Goal: Information Seeking & Learning: Learn about a topic

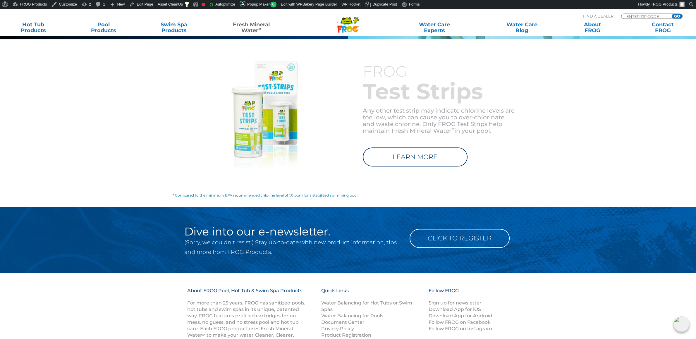
scroll to position [830, 0]
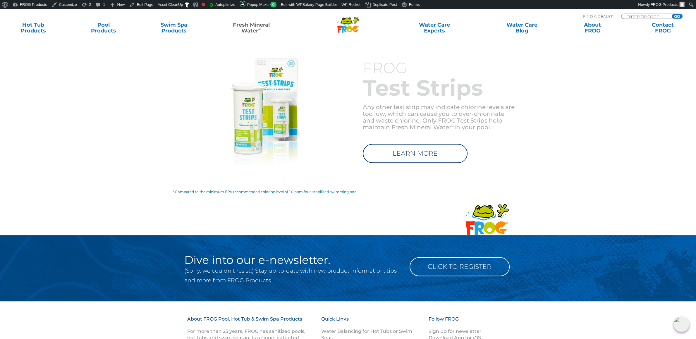
scroll to position [891, 0]
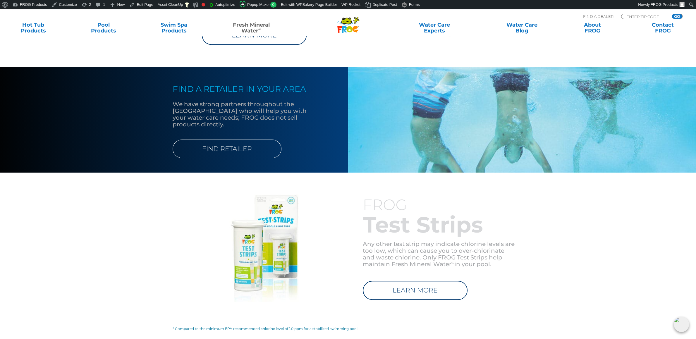
scroll to position [983, 0]
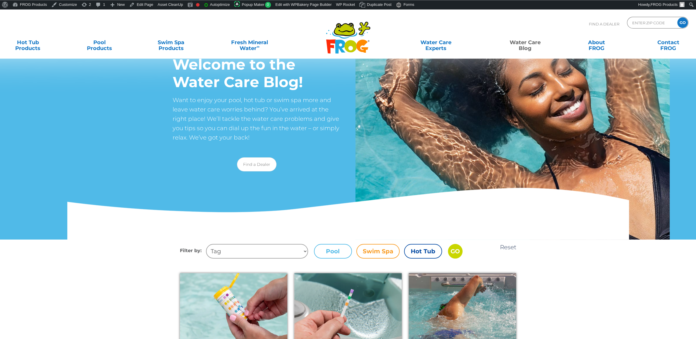
scroll to position [31, 0]
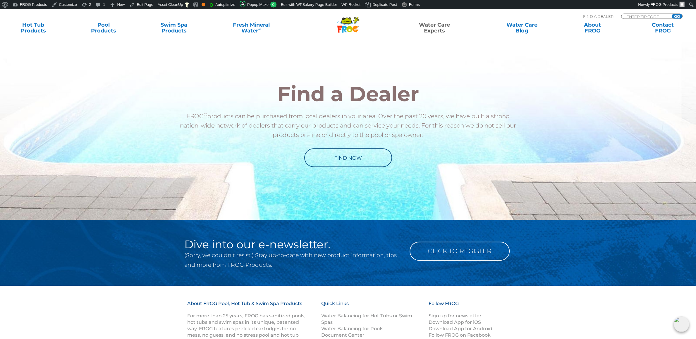
scroll to position [338, 0]
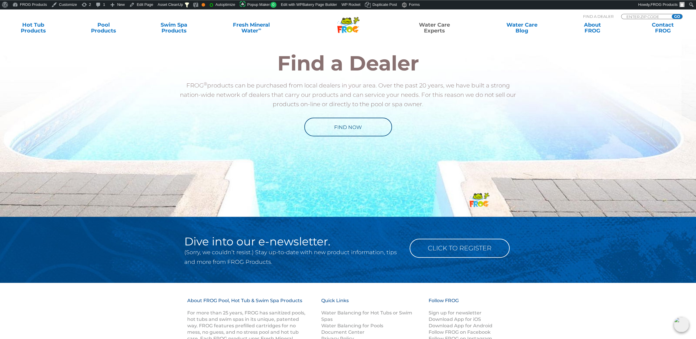
scroll to position [338, 0]
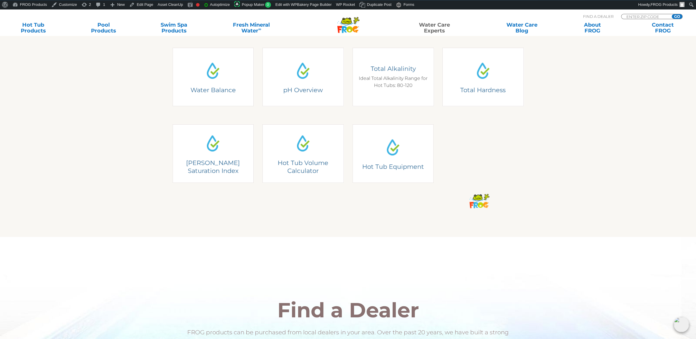
scroll to position [215, 0]
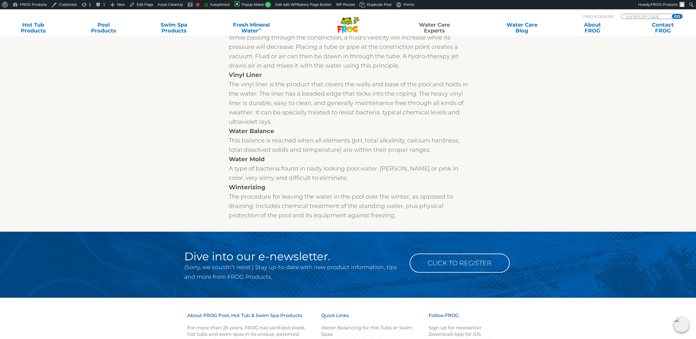
scroll to position [7818, 0]
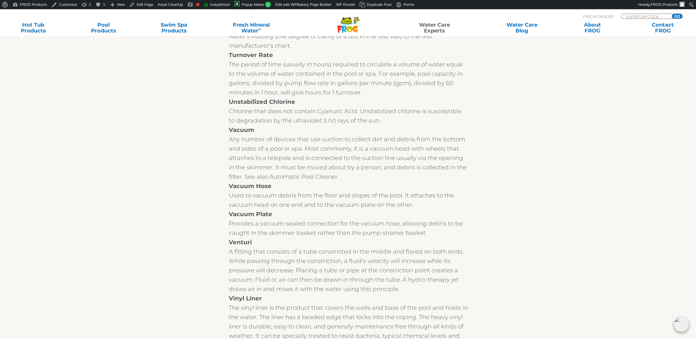
scroll to position [7597, 0]
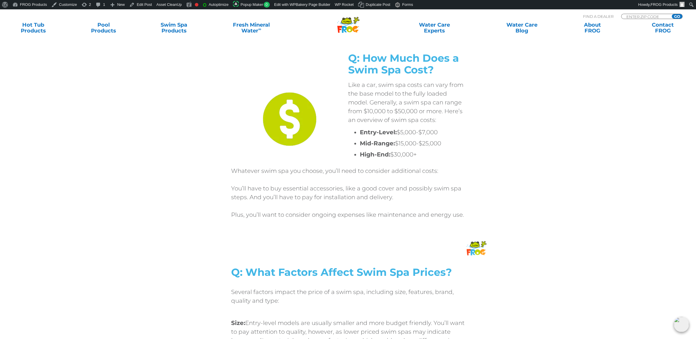
scroll to position [768, 0]
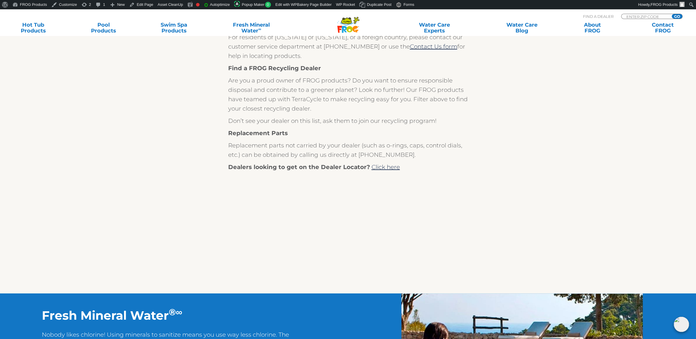
scroll to position [215, 0]
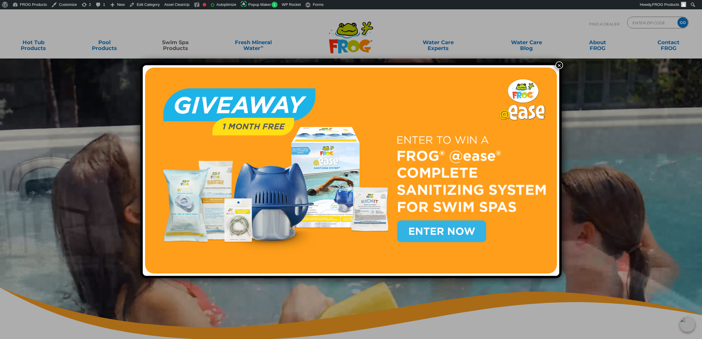
click at [548, 64] on div "×" at bounding box center [350, 170] width 421 height 215
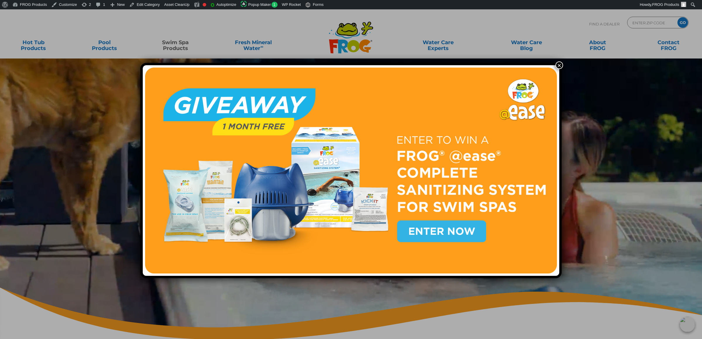
click at [552, 64] on div "×" at bounding box center [350, 170] width 421 height 215
click at [557, 66] on button "×" at bounding box center [560, 65] width 8 height 8
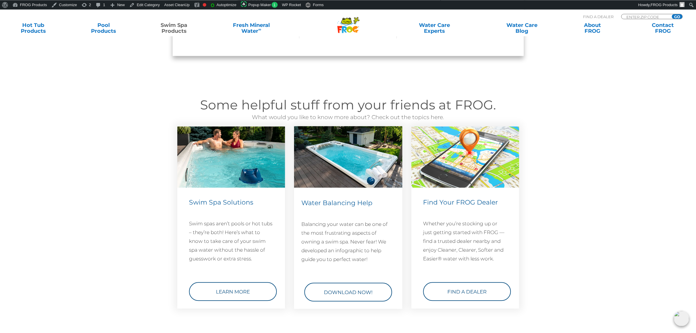
scroll to position [738, 0]
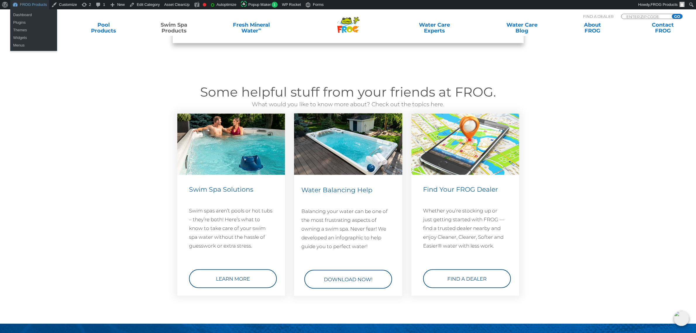
click at [33, 5] on link "FROG Products" at bounding box center [29, 4] width 39 height 9
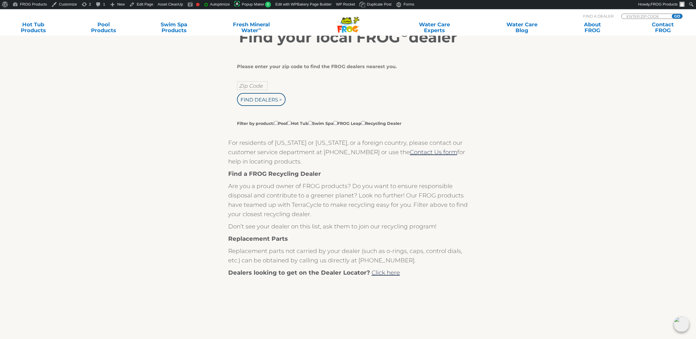
scroll to position [61, 0]
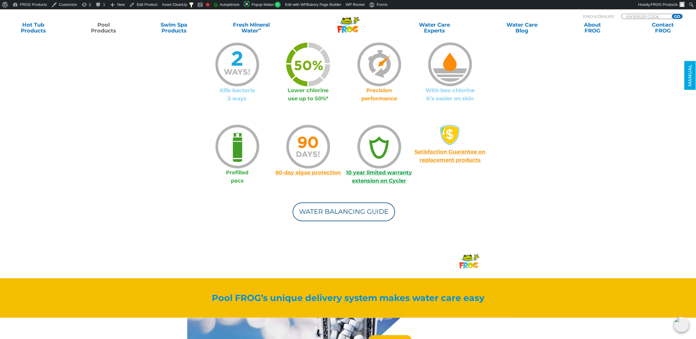
scroll to position [492, 0]
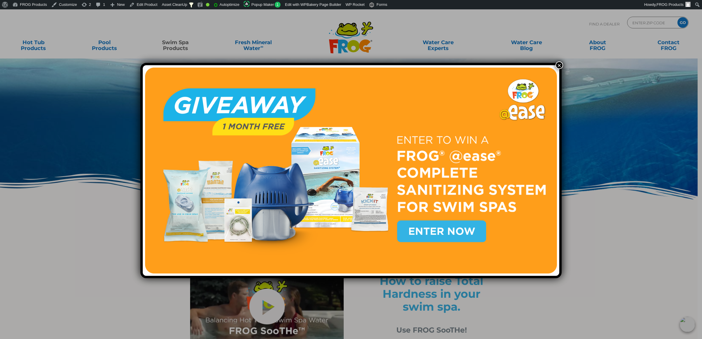
click at [556, 65] on button "×" at bounding box center [560, 65] width 8 height 8
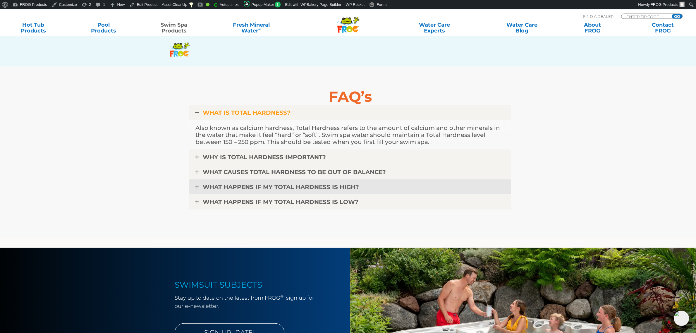
scroll to position [1444, 0]
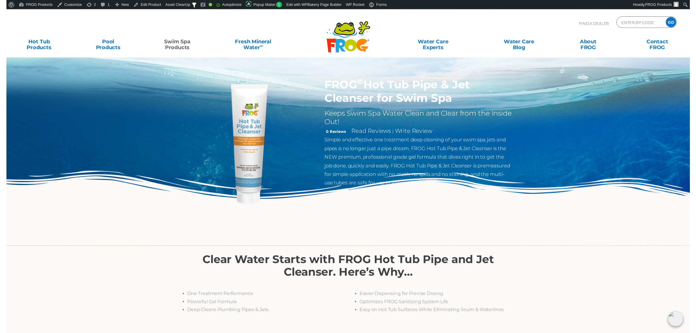
scroll to position [6, 0]
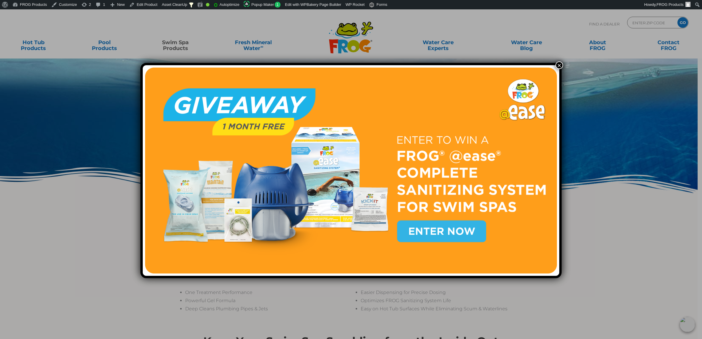
click at [556, 67] on button "×" at bounding box center [560, 65] width 8 height 8
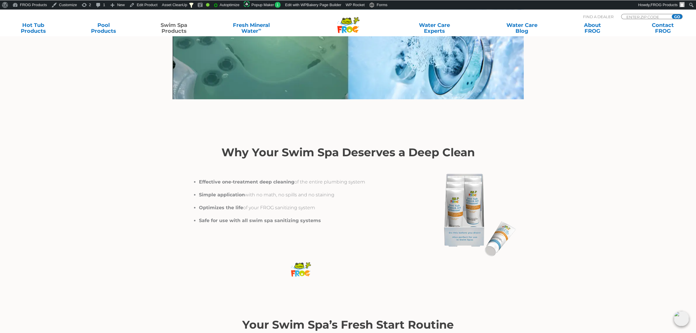
scroll to position [683, 0]
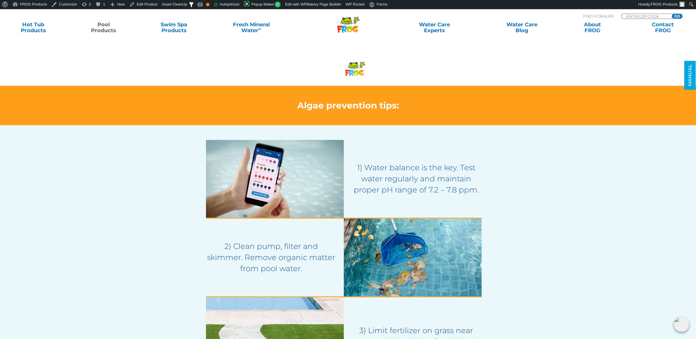
scroll to position [584, 0]
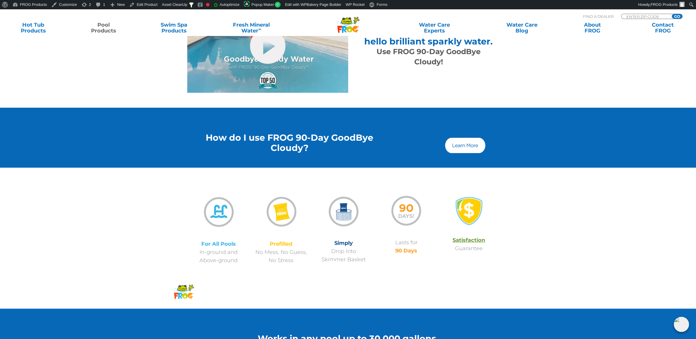
scroll to position [461, 0]
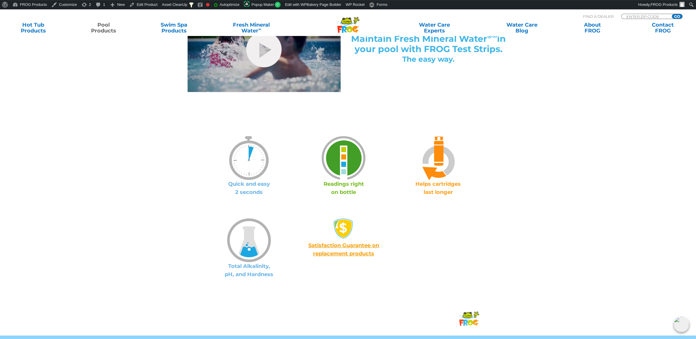
scroll to position [338, 0]
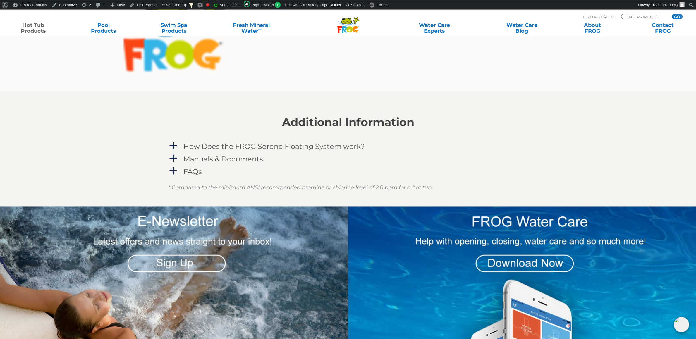
scroll to position [676, 0]
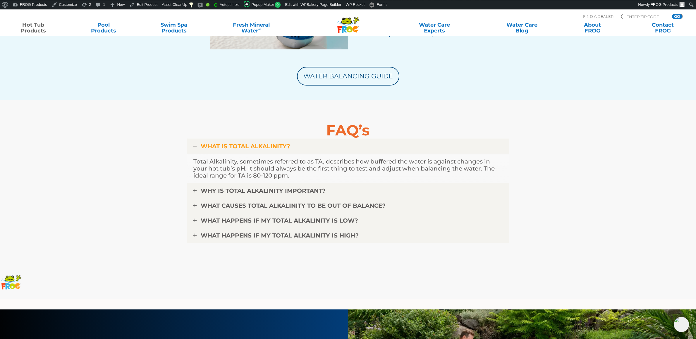
scroll to position [1537, 0]
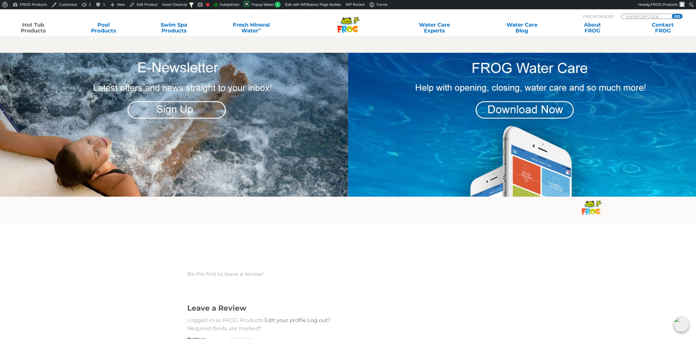
scroll to position [768, 0]
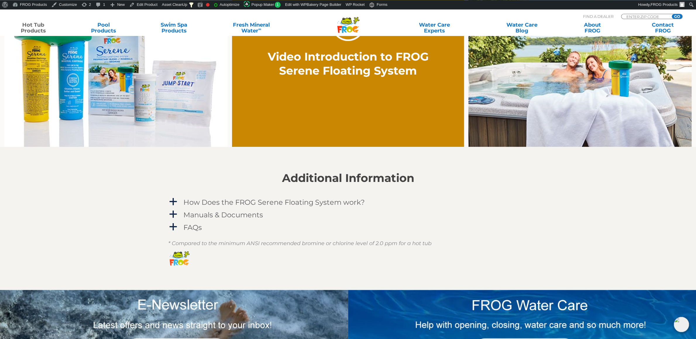
scroll to position [338, 0]
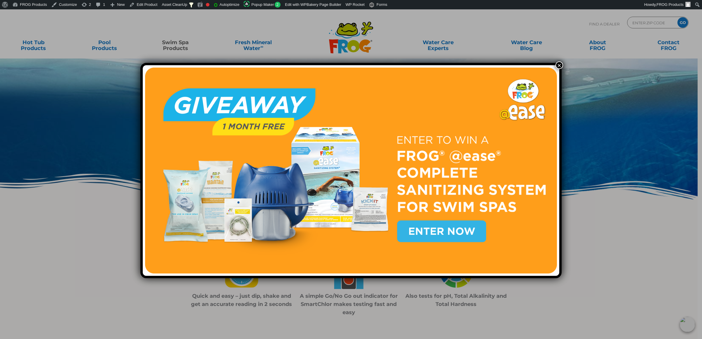
click at [557, 65] on button "×" at bounding box center [560, 65] width 8 height 8
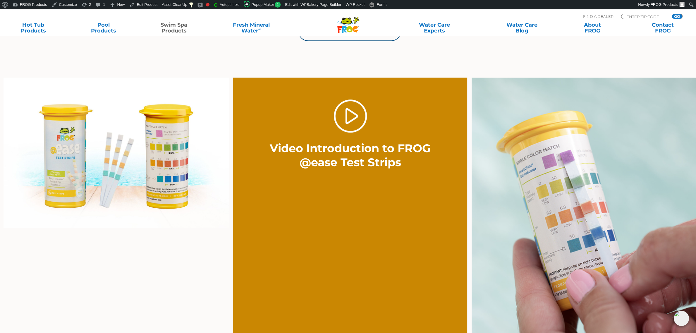
scroll to position [584, 0]
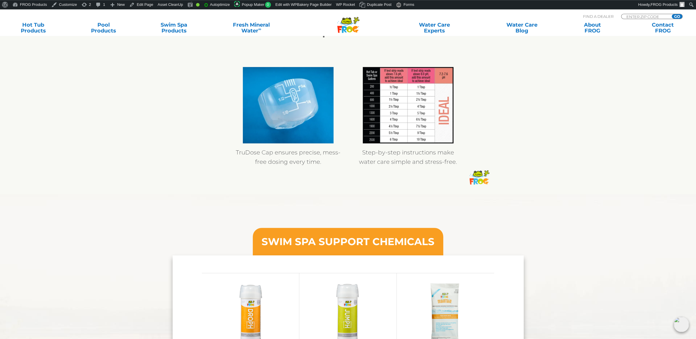
scroll to position [522, 0]
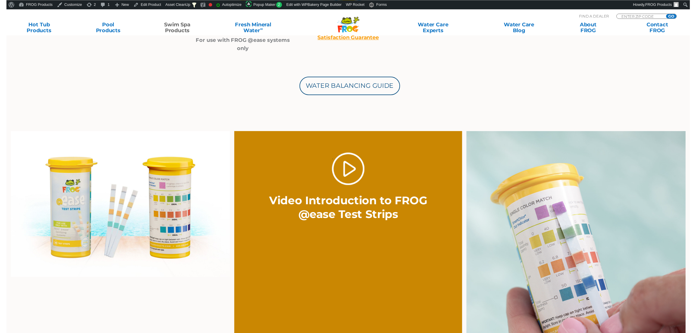
scroll to position [369, 0]
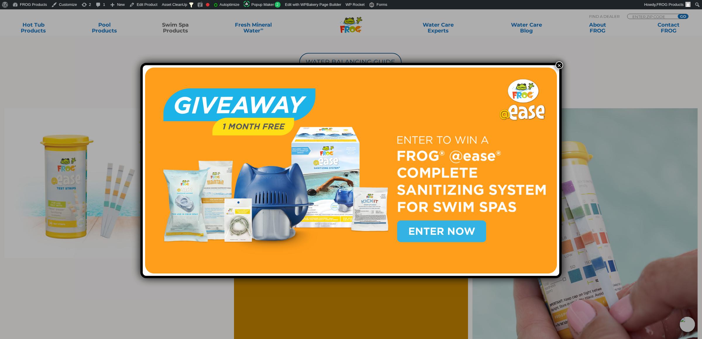
click at [557, 65] on button "×" at bounding box center [560, 65] width 8 height 8
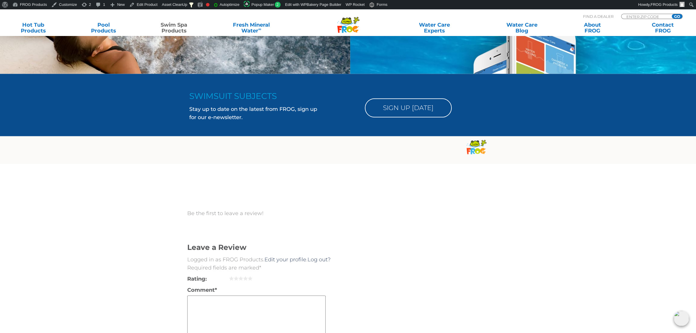
scroll to position [953, 0]
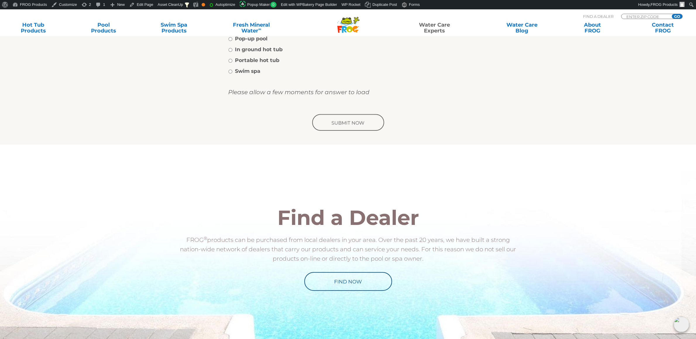
scroll to position [369, 0]
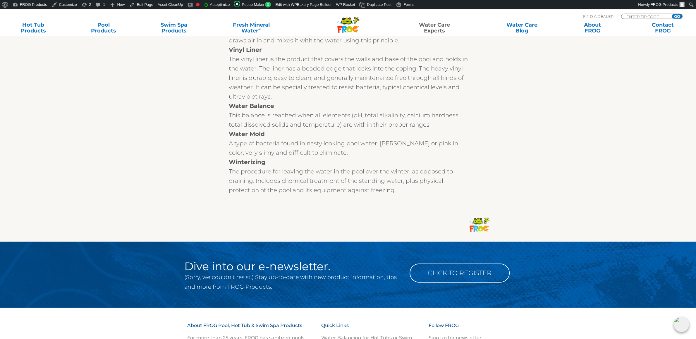
scroll to position [7759, 0]
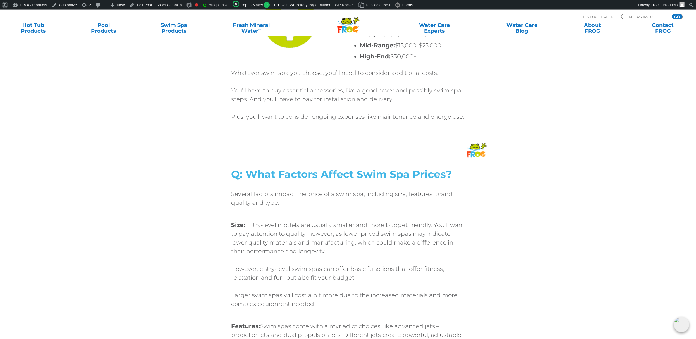
scroll to position [891, 0]
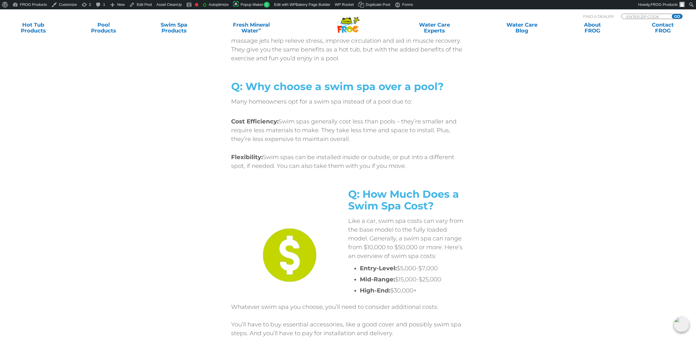
scroll to position [830, 0]
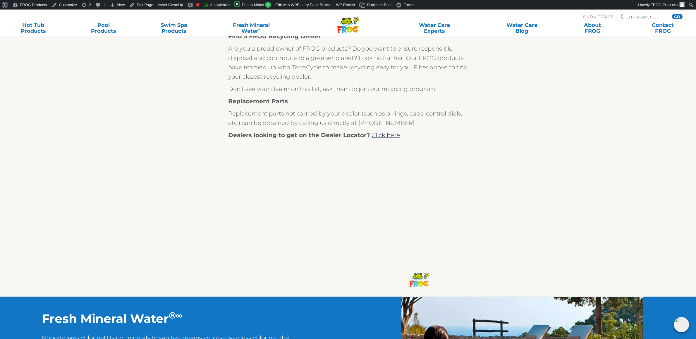
scroll to position [246, 0]
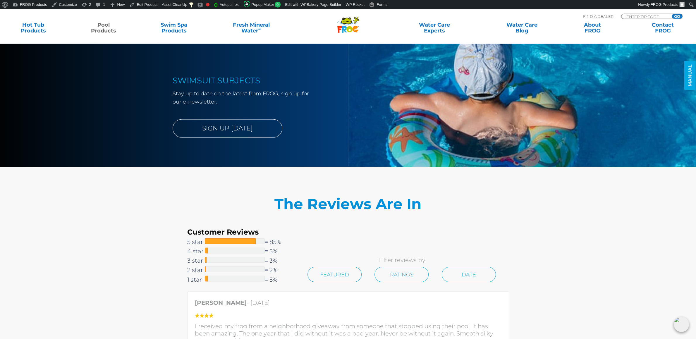
scroll to position [1106, 0]
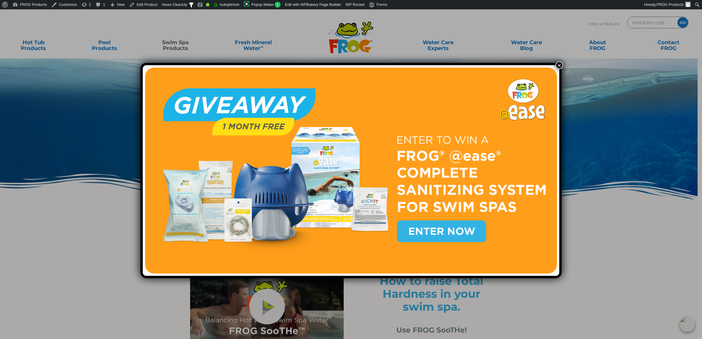
click at [558, 66] on button "×" at bounding box center [560, 65] width 8 height 8
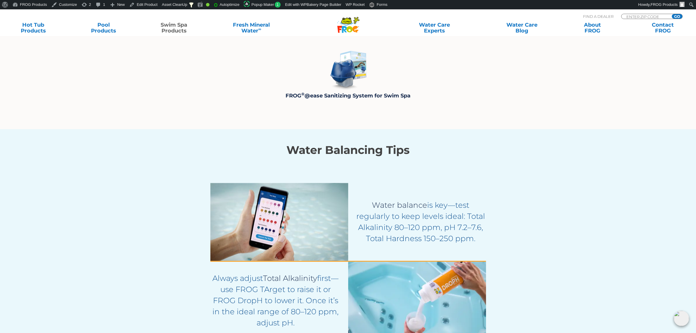
scroll to position [1048, 0]
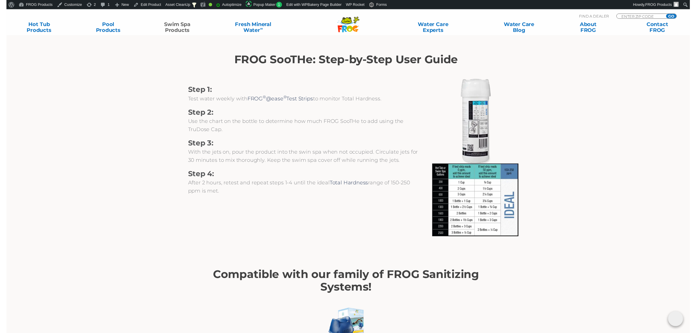
scroll to position [707, 0]
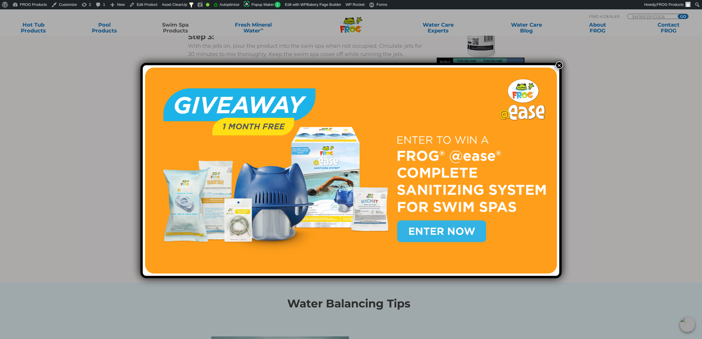
click at [556, 66] on button "×" at bounding box center [560, 65] width 8 height 8
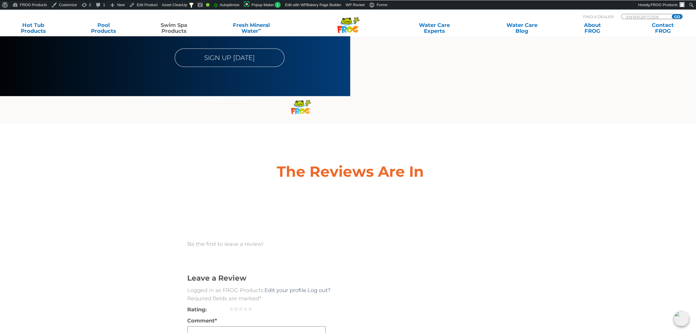
scroll to position [1659, 0]
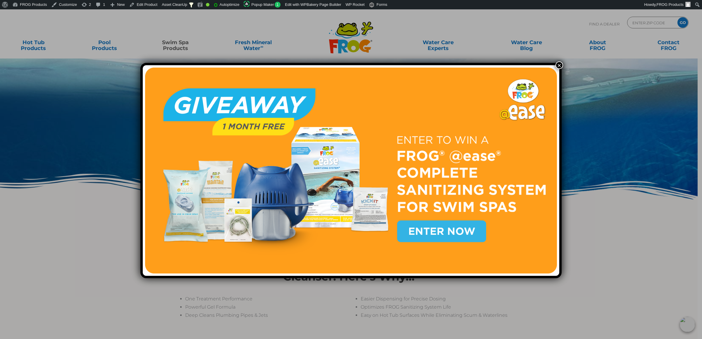
click at [558, 67] on button "×" at bounding box center [560, 65] width 8 height 8
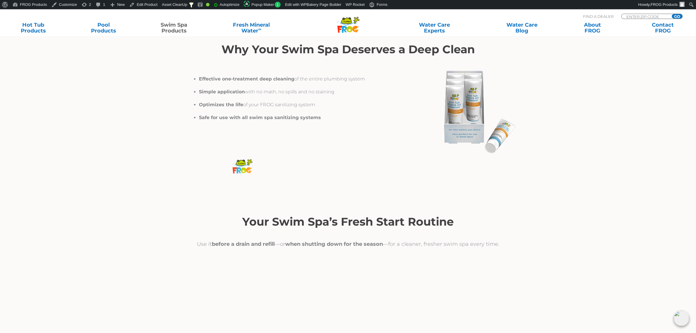
scroll to position [768, 0]
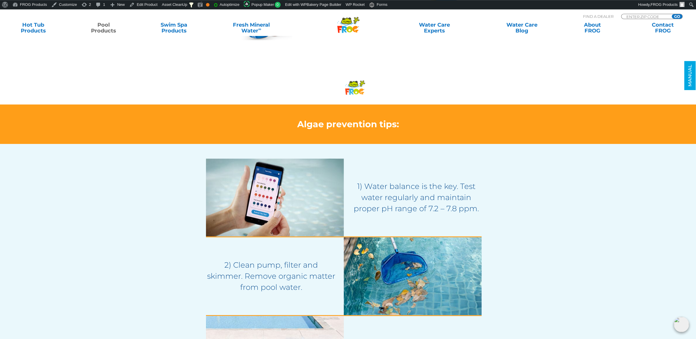
scroll to position [676, 0]
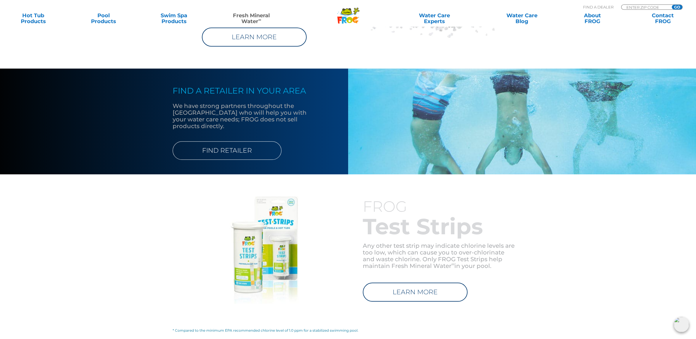
scroll to position [768, 0]
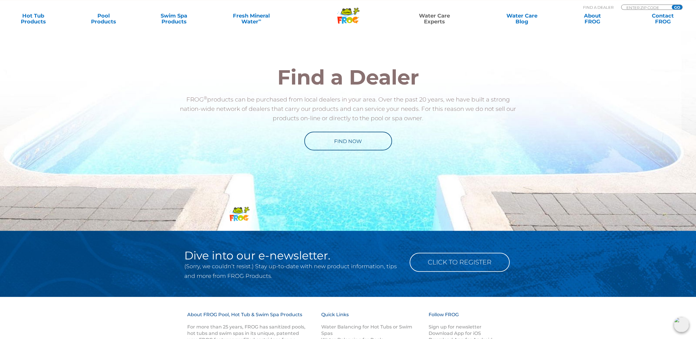
scroll to position [369, 0]
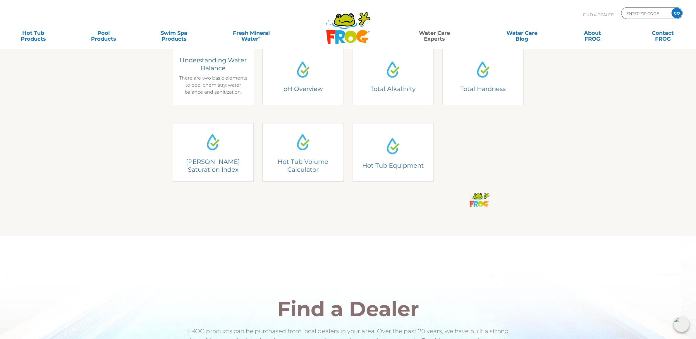
scroll to position [184, 0]
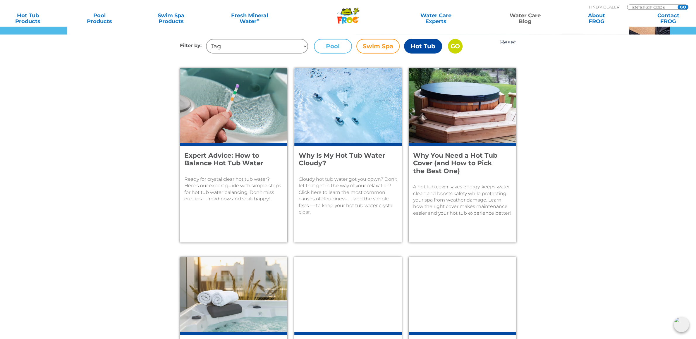
scroll to position [215, 0]
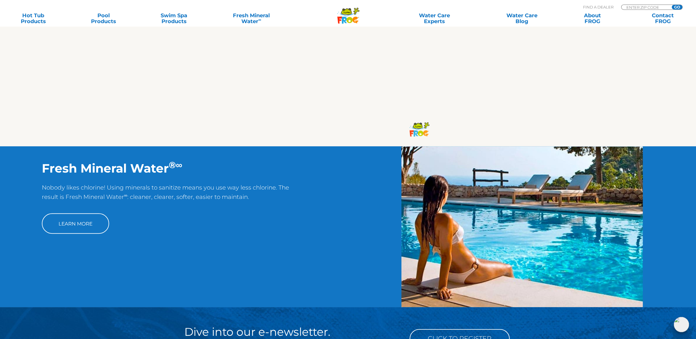
scroll to position [430, 0]
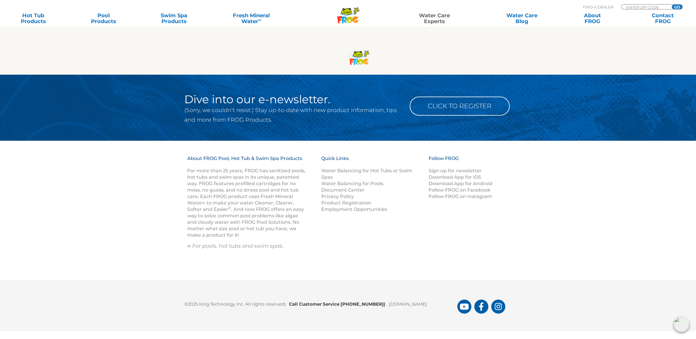
scroll to position [312, 0]
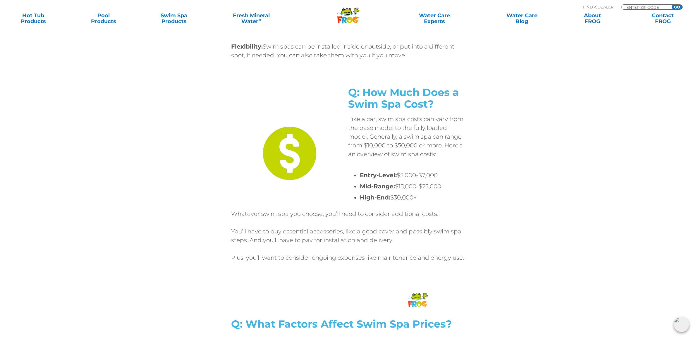
scroll to position [830, 0]
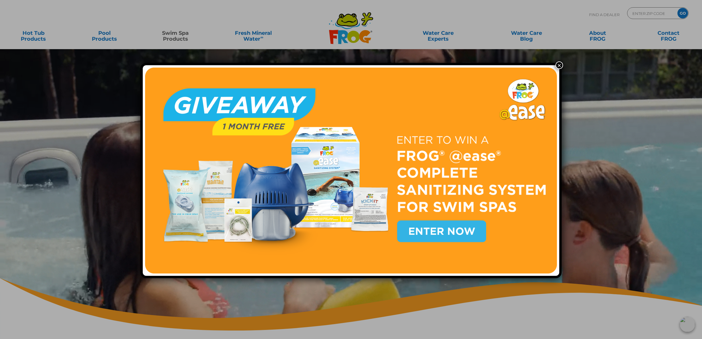
click at [558, 66] on button "×" at bounding box center [560, 65] width 8 height 8
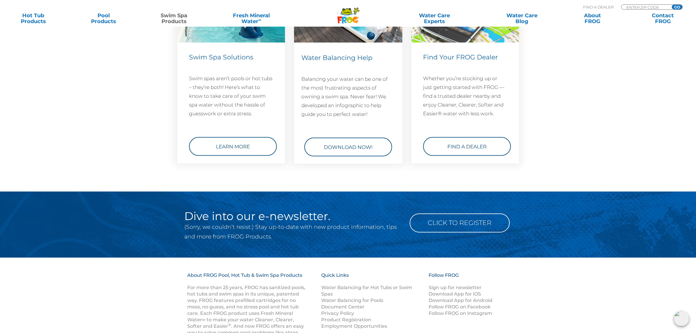
scroll to position [982, 0]
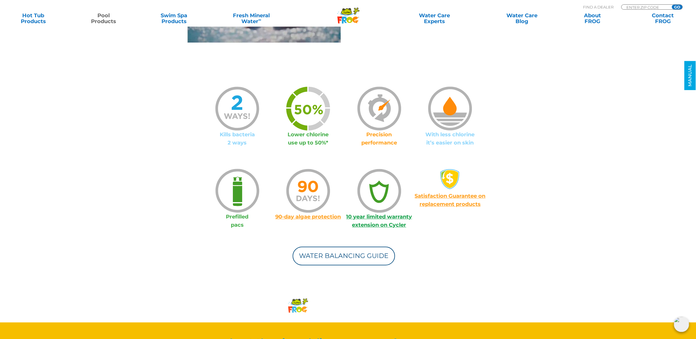
scroll to position [584, 0]
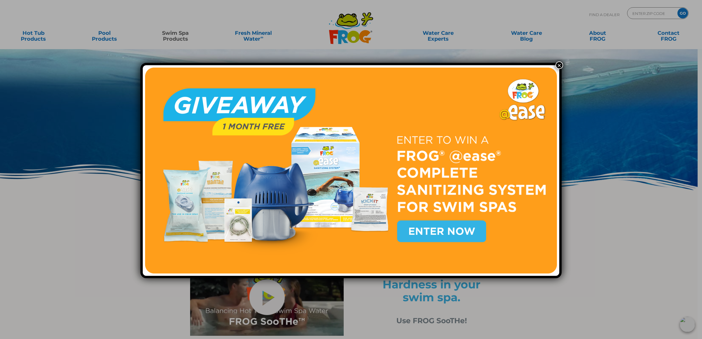
click at [556, 64] on button "×" at bounding box center [560, 65] width 8 height 8
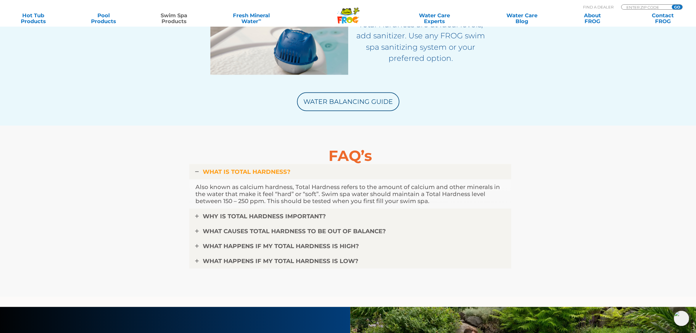
scroll to position [1567, 0]
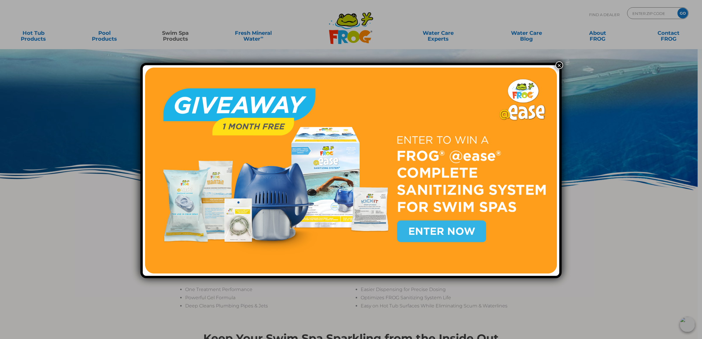
click at [557, 66] on button "×" at bounding box center [560, 65] width 8 height 8
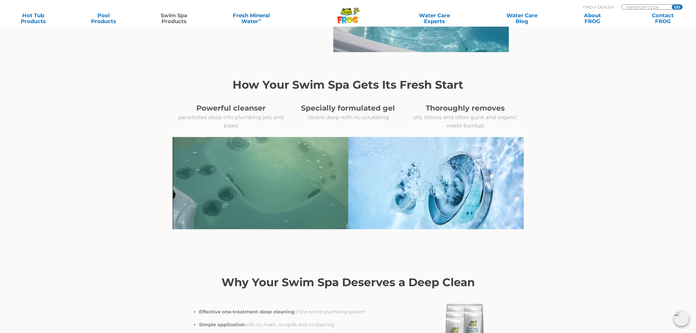
scroll to position [738, 0]
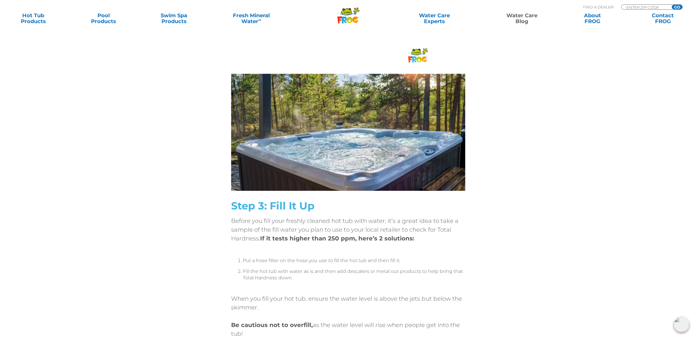
scroll to position [584, 0]
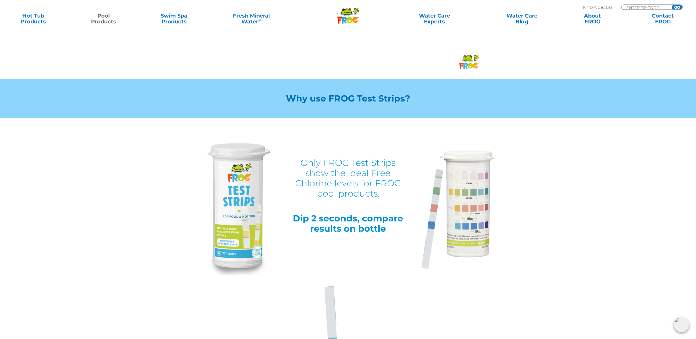
scroll to position [492, 0]
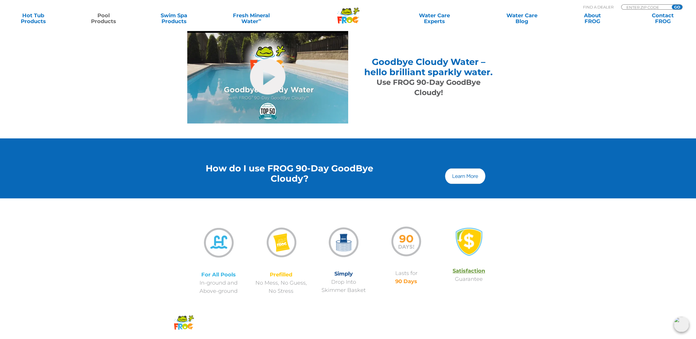
scroll to position [430, 0]
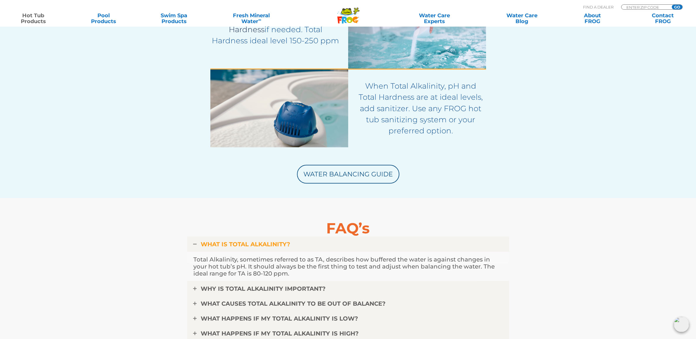
scroll to position [1506, 0]
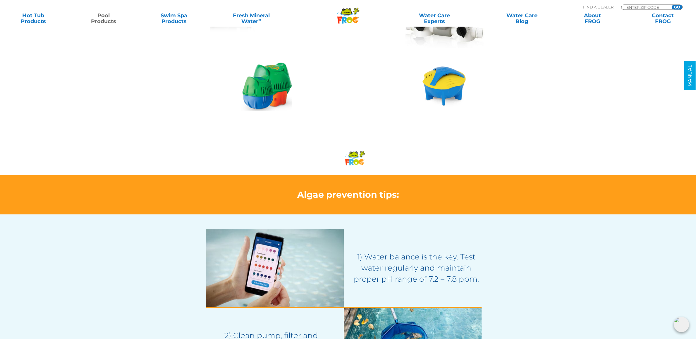
scroll to position [615, 0]
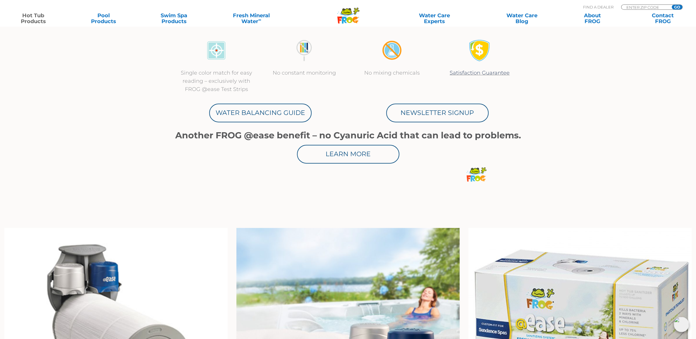
scroll to position [277, 0]
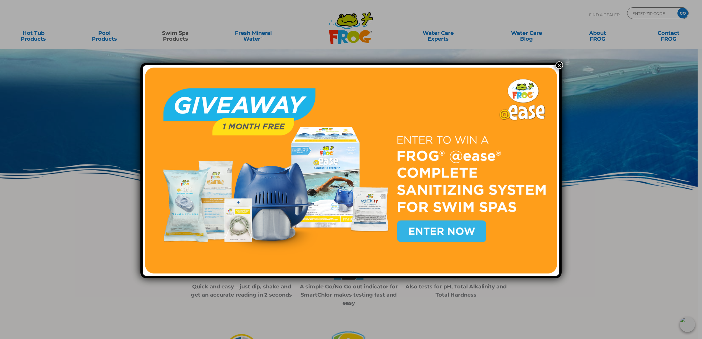
click at [559, 65] on button "×" at bounding box center [560, 65] width 8 height 8
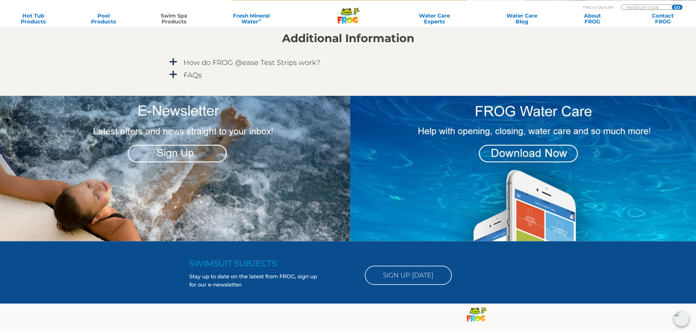
scroll to position [922, 0]
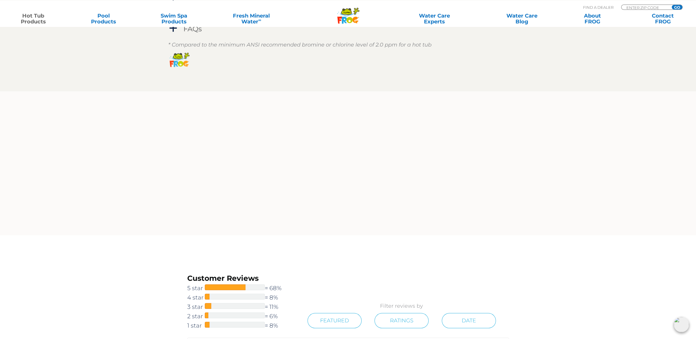
scroll to position [584, 0]
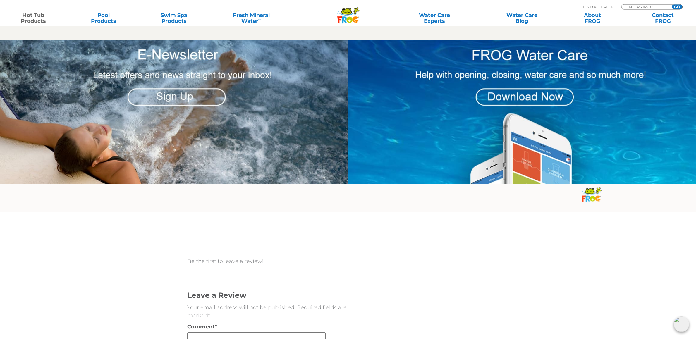
scroll to position [830, 0]
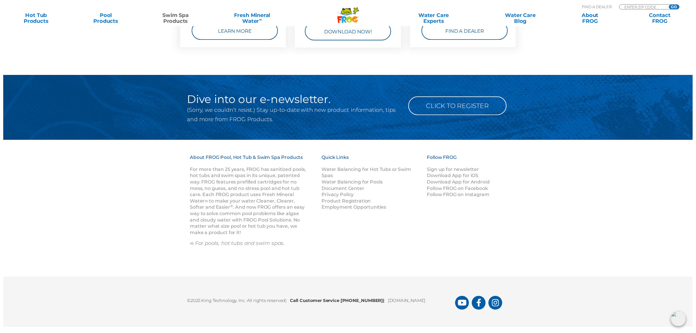
scroll to position [975, 0]
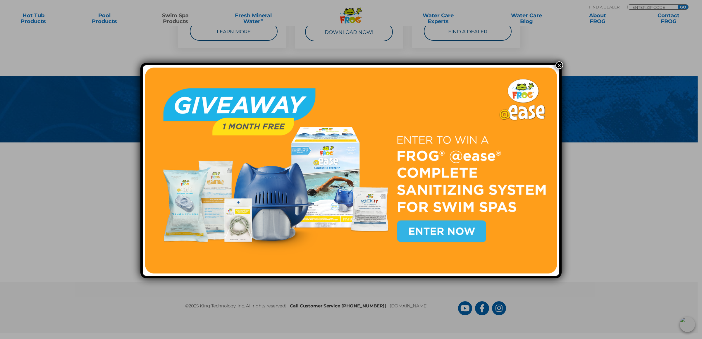
click at [556, 64] on button "×" at bounding box center [560, 65] width 8 height 8
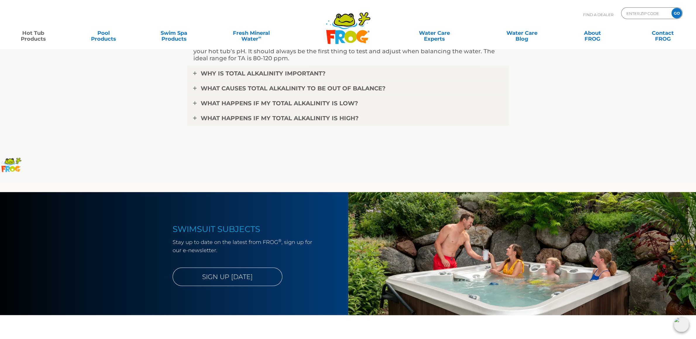
scroll to position [1506, 0]
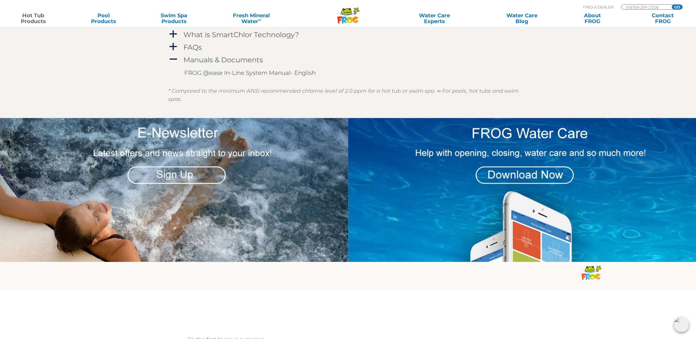
scroll to position [737, 0]
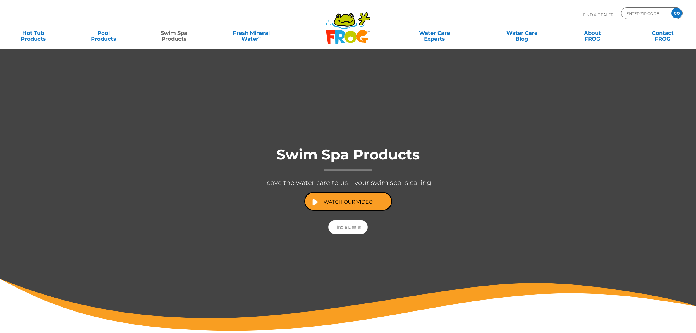
scroll to position [975, 0]
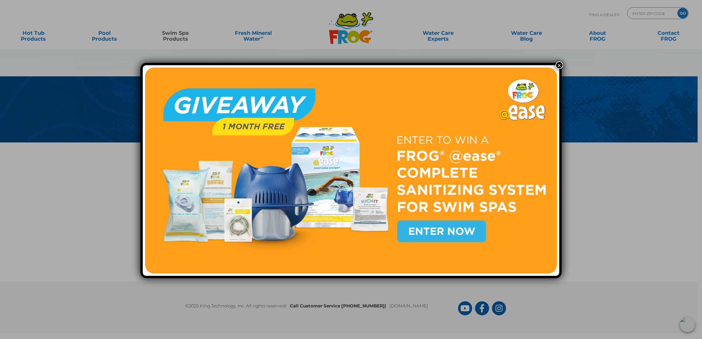
click at [559, 65] on button "×" at bounding box center [560, 65] width 8 height 8
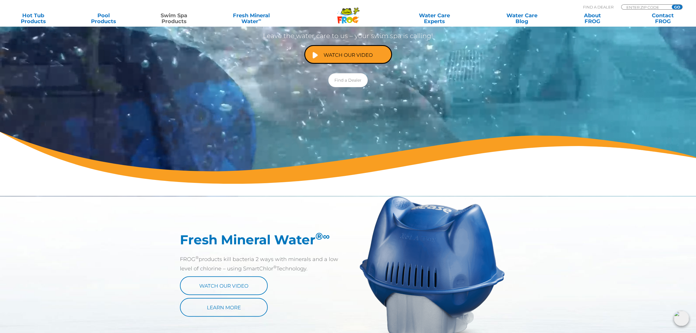
scroll to position [60, 0]
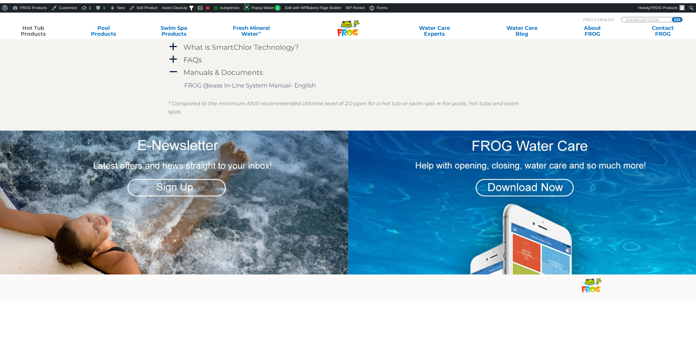
scroll to position [522, 0]
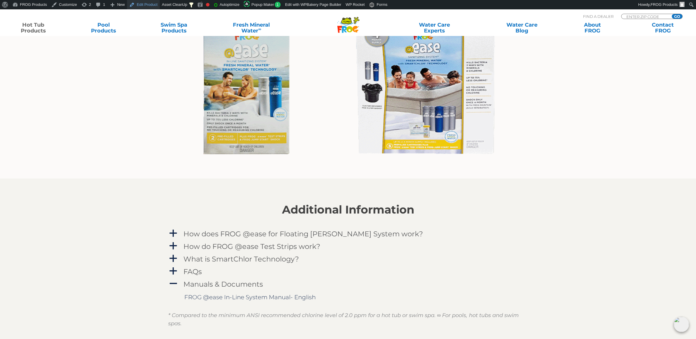
click at [134, 5] on link "Edit Product" at bounding box center [143, 4] width 33 height 9
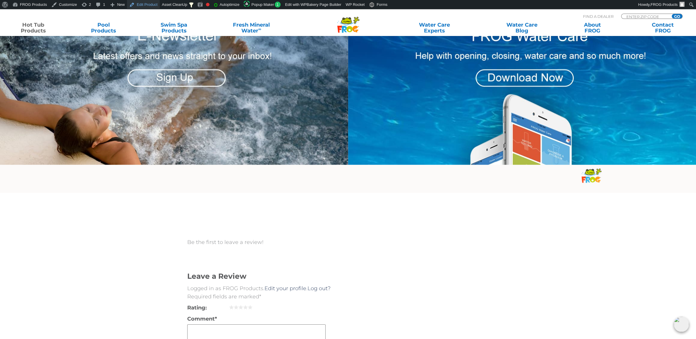
scroll to position [860, 0]
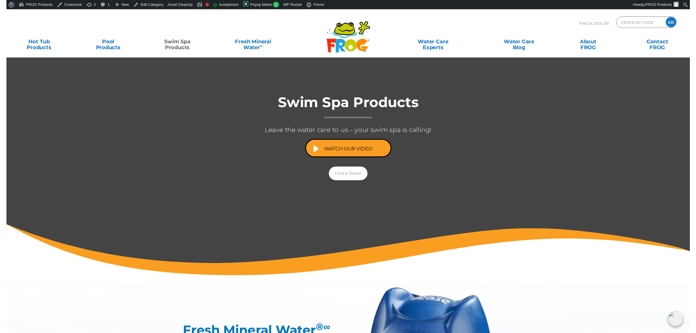
scroll to position [60, 0]
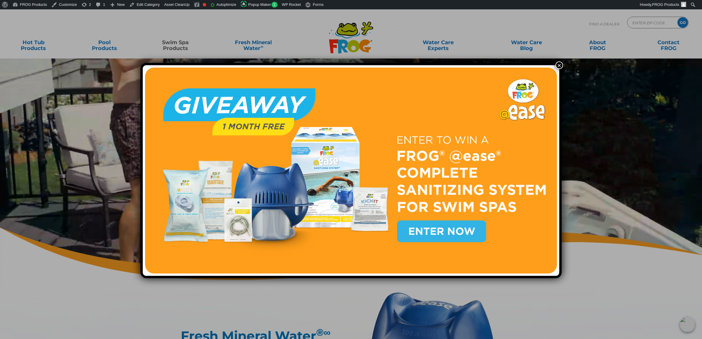
click at [559, 64] on button "×" at bounding box center [560, 65] width 8 height 8
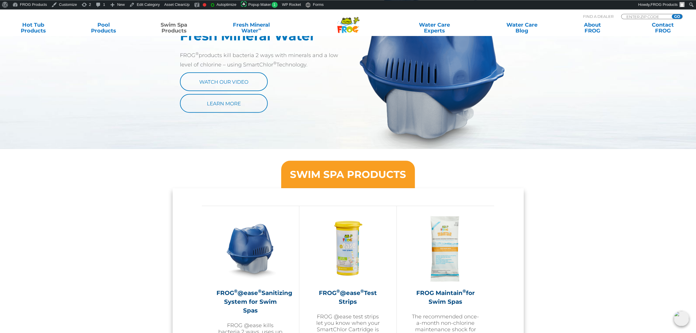
scroll to position [398, 0]
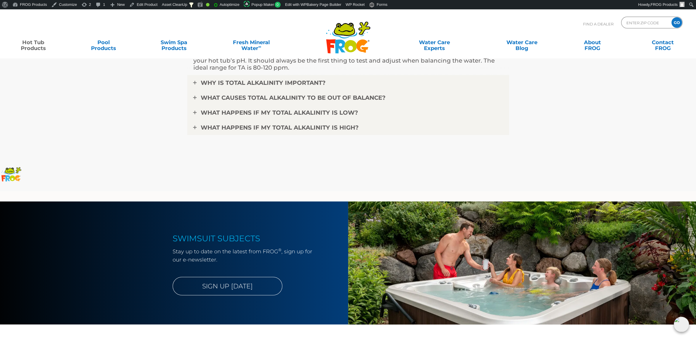
scroll to position [1506, 0]
click at [151, 6] on link "Edit Product" at bounding box center [143, 4] width 33 height 9
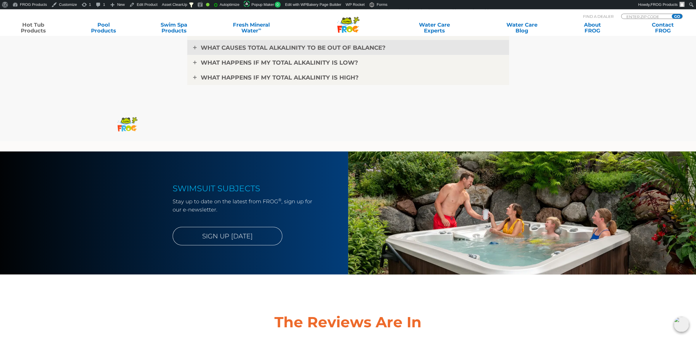
scroll to position [1567, 0]
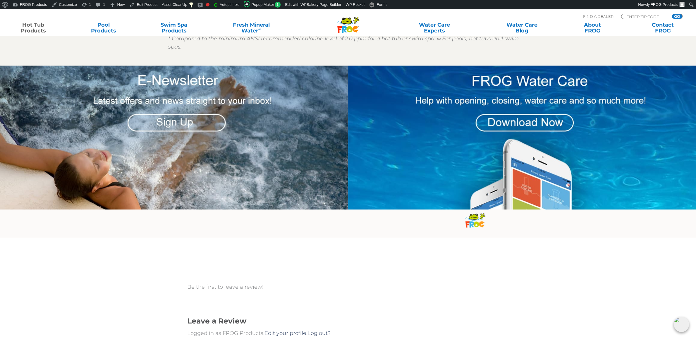
scroll to position [738, 0]
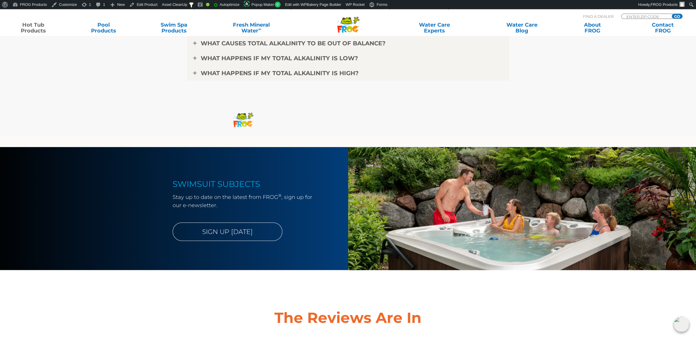
scroll to position [1414, 0]
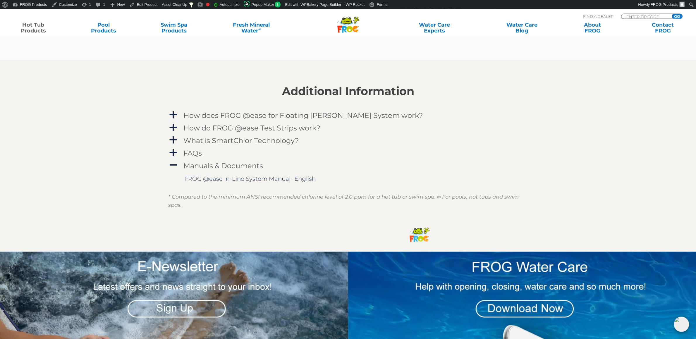
scroll to position [615, 0]
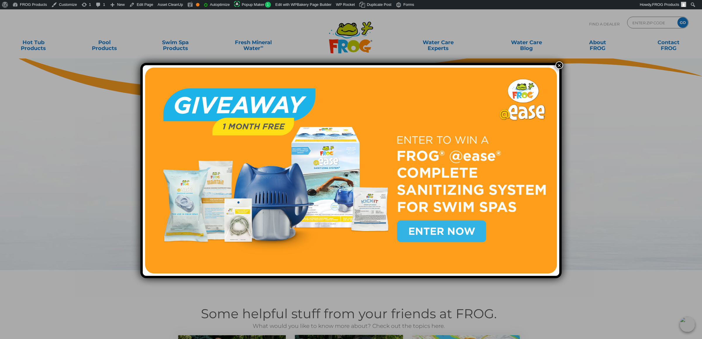
click at [555, 62] on div "×" at bounding box center [351, 169] width 702 height 339
click at [558, 69] on div "×" at bounding box center [350, 170] width 421 height 215
click at [558, 66] on button "×" at bounding box center [560, 65] width 8 height 8
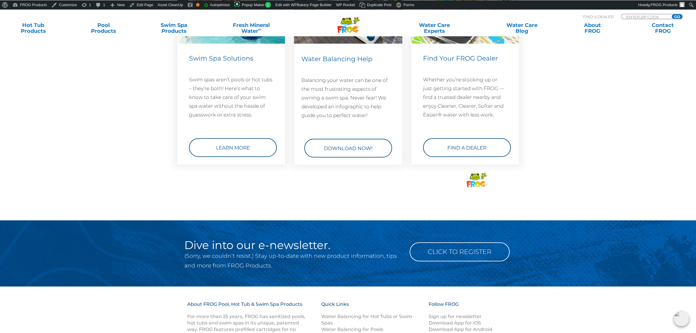
scroll to position [430, 0]
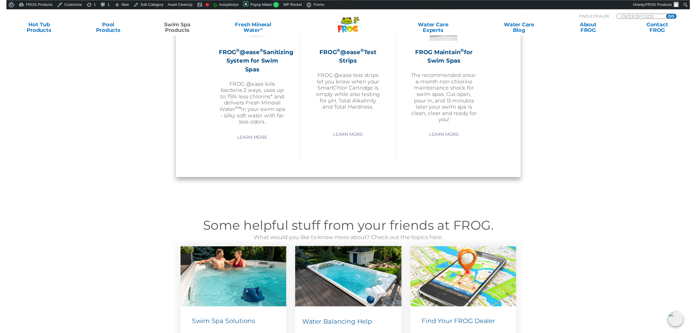
scroll to position [828, 0]
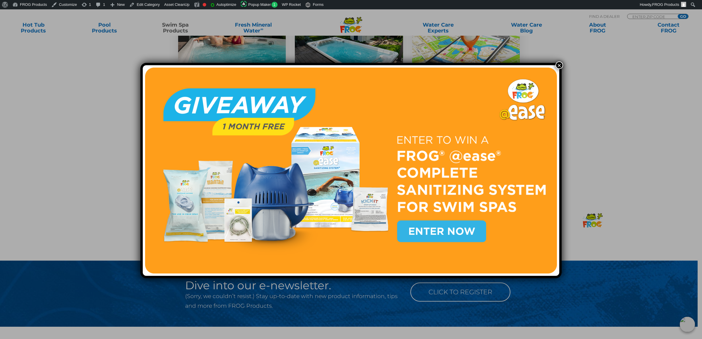
click at [559, 67] on button "×" at bounding box center [560, 65] width 8 height 8
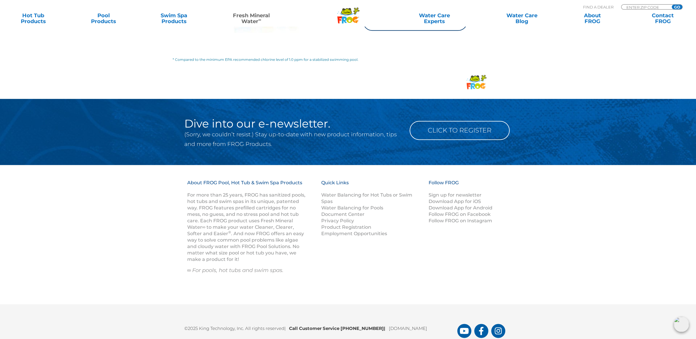
scroll to position [995, 0]
